Goal: Entertainment & Leisure: Consume media (video, audio)

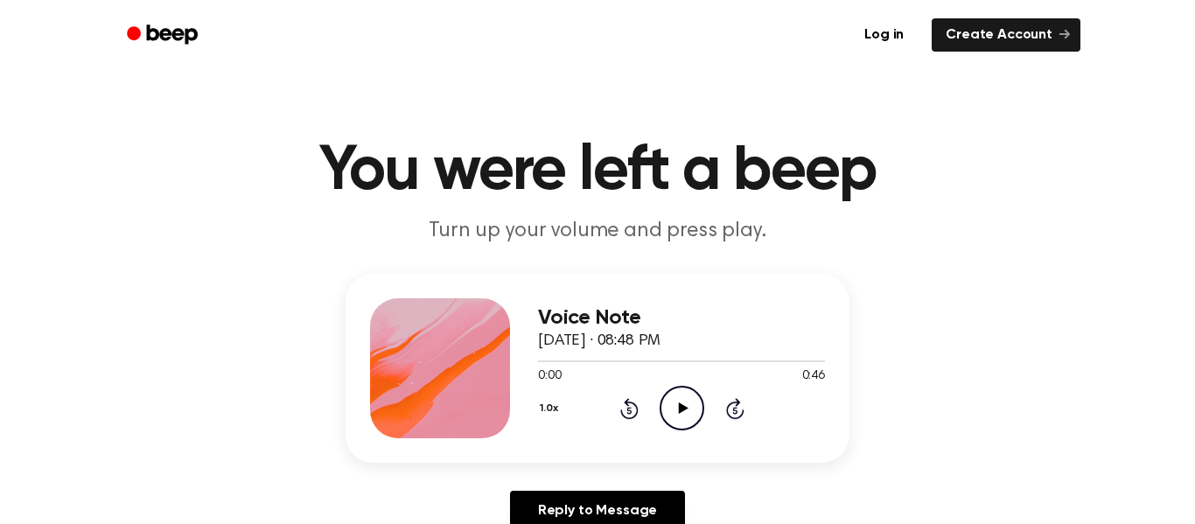
click at [672, 395] on icon "Play Audio" at bounding box center [682, 408] width 45 height 45
click at [667, 402] on icon "Play Audio" at bounding box center [682, 408] width 45 height 45
click at [667, 402] on icon "Pause Audio" at bounding box center [682, 408] width 45 height 45
click at [667, 402] on icon "Play Audio" at bounding box center [682, 408] width 45 height 45
click at [683, 409] on icon at bounding box center [682, 407] width 8 height 11
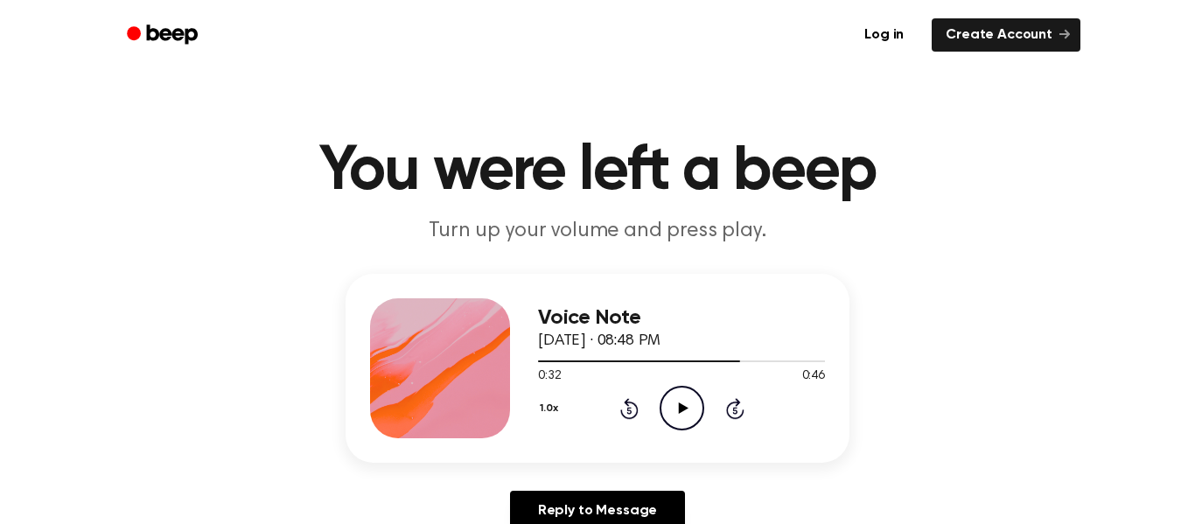
click at [622, 416] on icon at bounding box center [629, 408] width 18 height 21
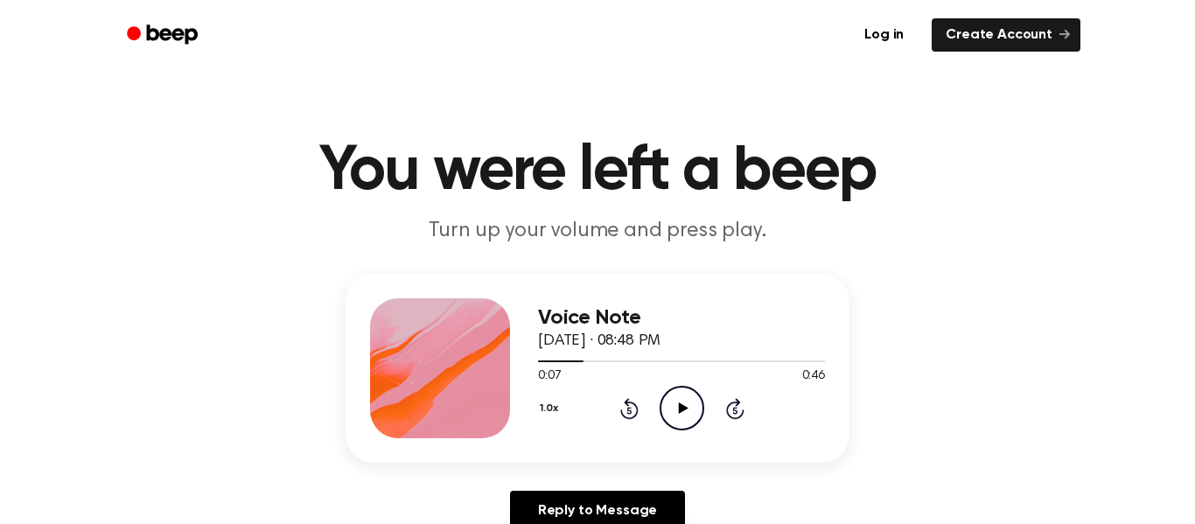
click at [622, 416] on icon at bounding box center [629, 408] width 18 height 21
click at [688, 409] on icon "Play Audio" at bounding box center [682, 408] width 45 height 45
